Goal: Information Seeking & Learning: Understand process/instructions

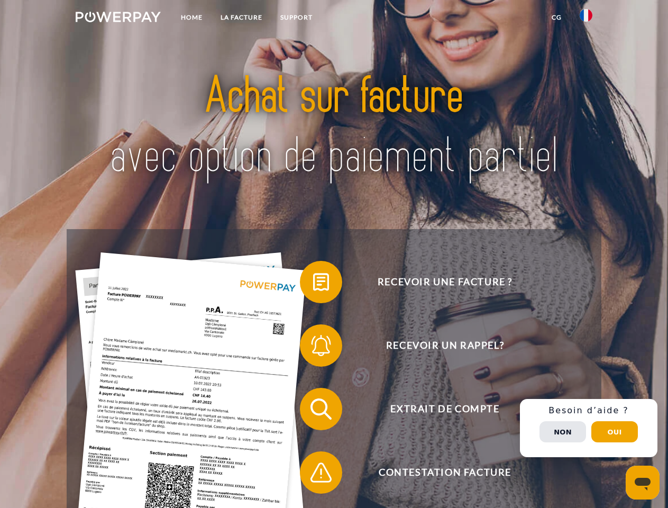
click at [118, 19] on img at bounding box center [118, 17] width 85 height 11
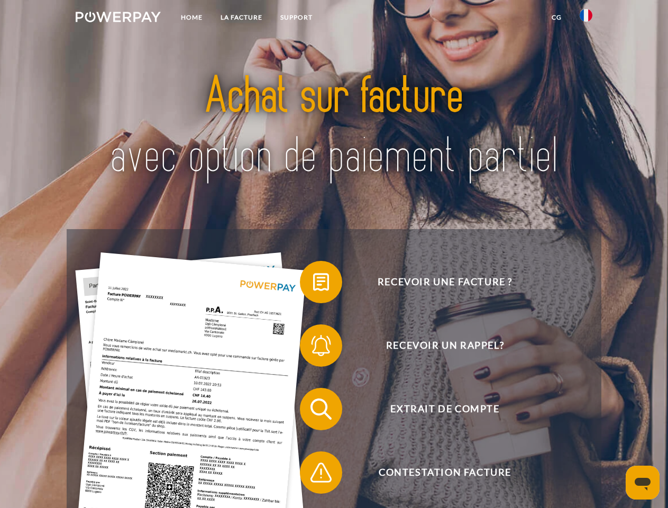
click at [586, 19] on img at bounding box center [585, 15] width 13 height 13
click at [556, 17] on link "CG" at bounding box center [556, 17] width 28 height 19
click at [313, 284] on span at bounding box center [305, 281] width 53 height 53
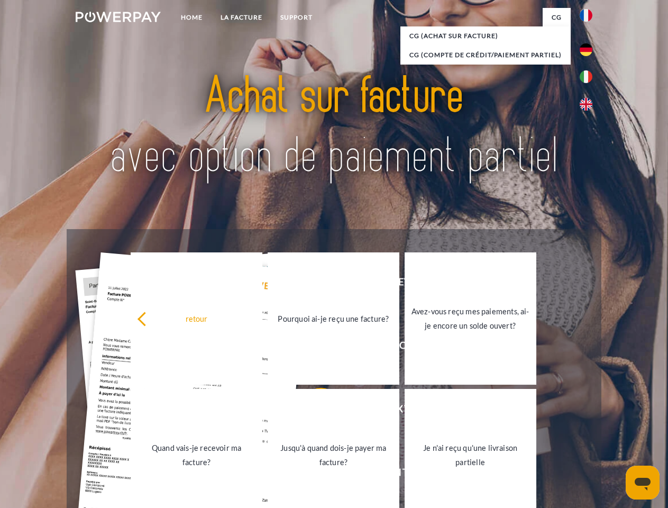
click at [313, 411] on link "Jusqu'à quand dois-je payer ma facture?" at bounding box center [334, 455] width 132 height 132
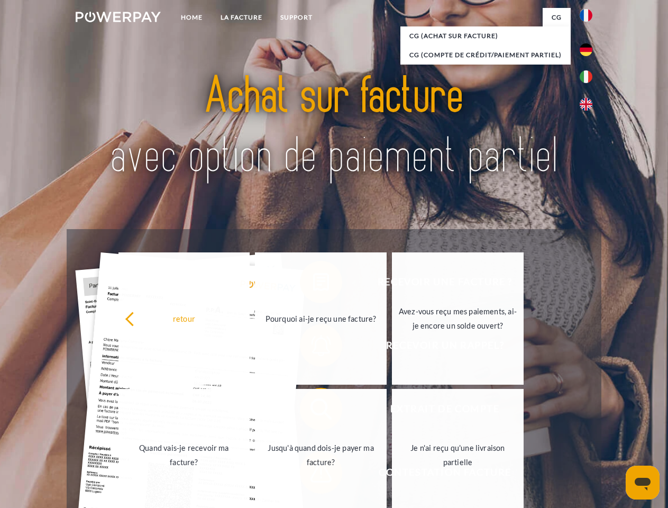
click at [313, 474] on span at bounding box center [305, 472] width 53 height 53
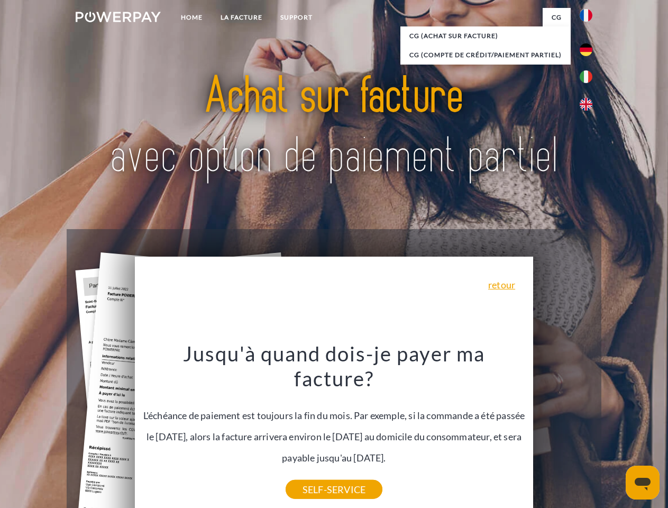
click at [588, 428] on div "Recevoir une facture ? Recevoir un rappel? Extrait de compte retour" at bounding box center [334, 440] width 534 height 423
click at [563, 430] on span "Extrait de compte" at bounding box center [444, 409] width 259 height 42
click at [614, 431] on header "Home LA FACTURE Support" at bounding box center [334, 365] width 668 height 730
